Goal: Use online tool/utility: Utilize a website feature to perform a specific function

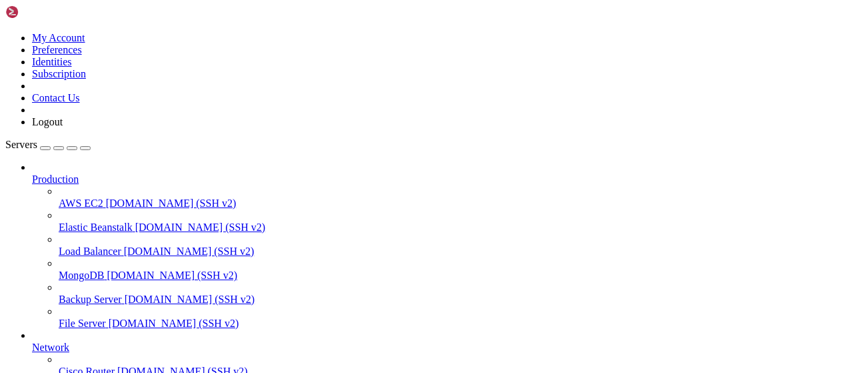
scroll to position [271, 0]
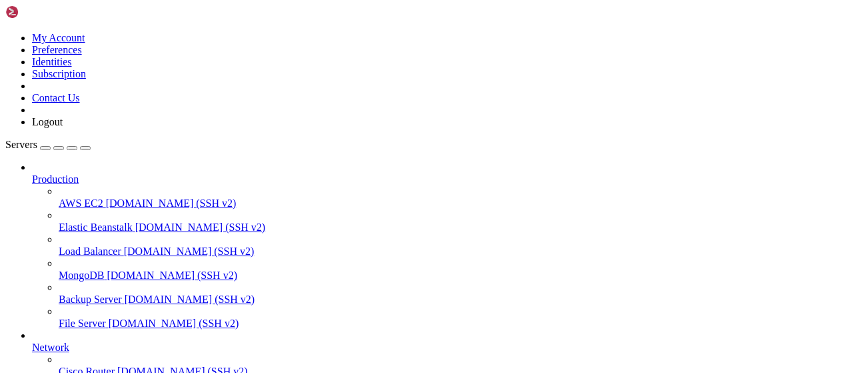
scroll to position [947, 0]
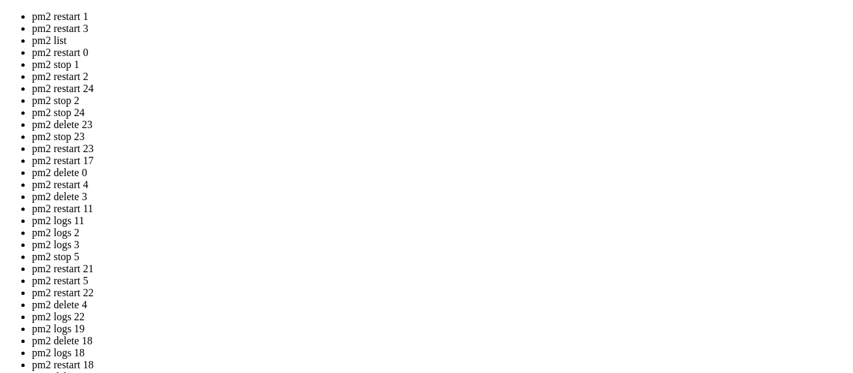
drag, startPoint x: 351, startPoint y: 231, endPoint x: 246, endPoint y: 187, distance: 113.3
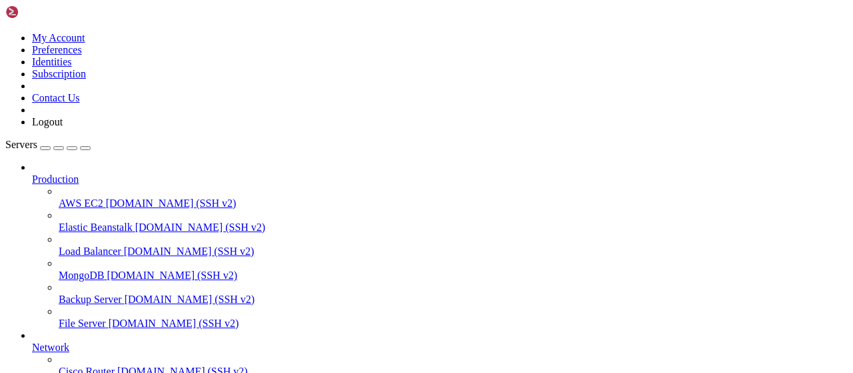
scroll to position [1415, 0]
type input "/root"
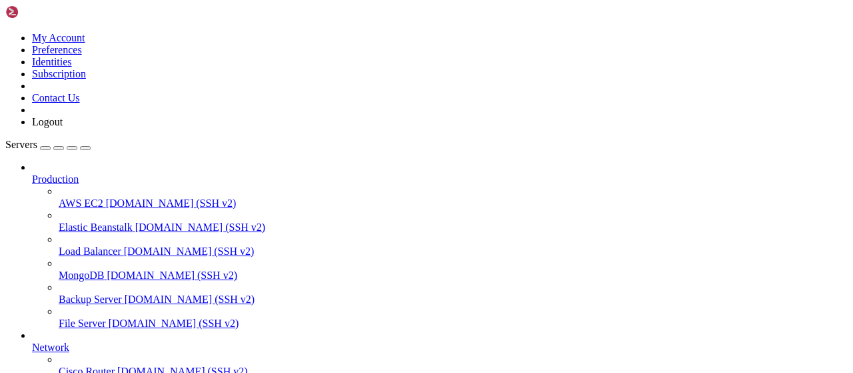
scroll to position [1705, 0]
drag, startPoint x: 647, startPoint y: 1098, endPoint x: 447, endPoint y: 1057, distance: 204.0
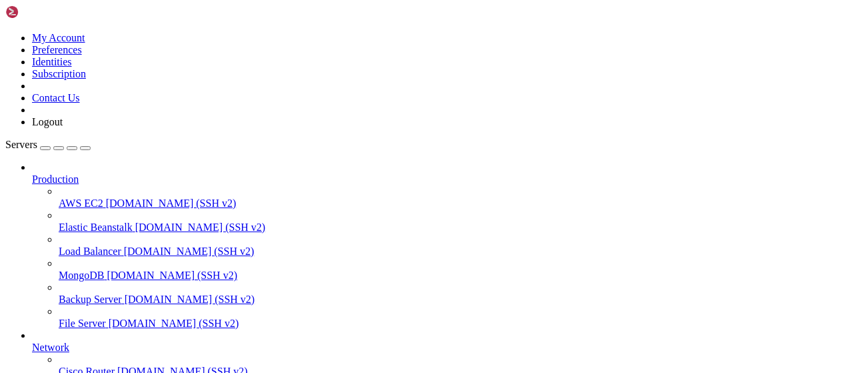
drag, startPoint x: 644, startPoint y: 1107, endPoint x: 6, endPoint y: 1048, distance: 640.5
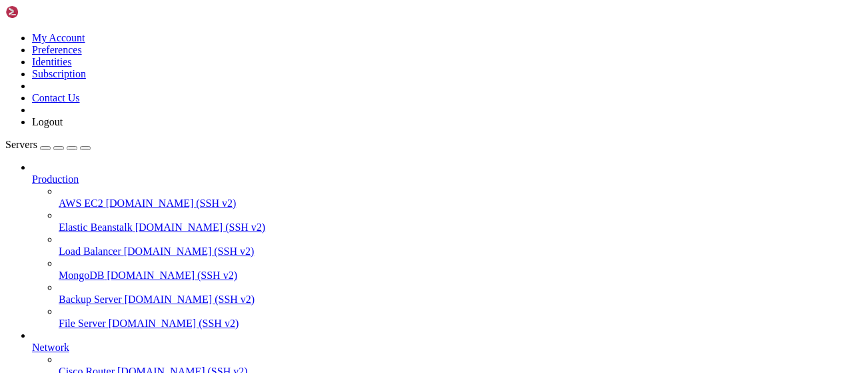
scroll to position [2496, 0]
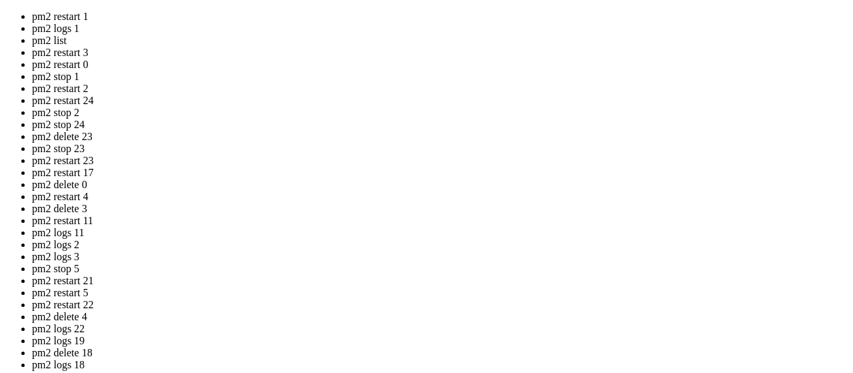
drag, startPoint x: 359, startPoint y: 197, endPoint x: 400, endPoint y: 155, distance: 58.0
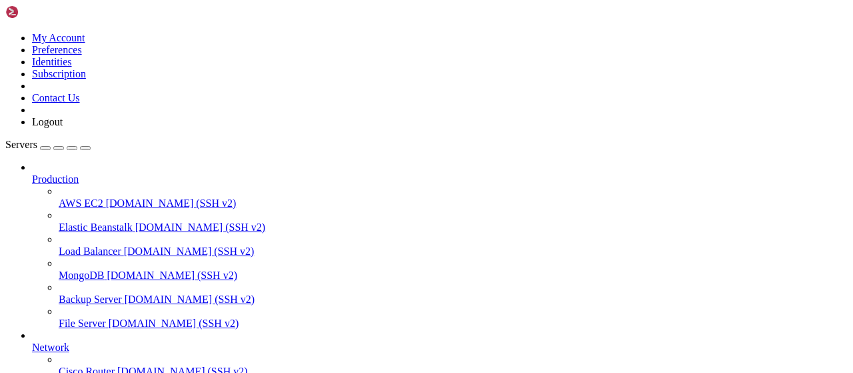
scroll to position [3744, 0]
